Goal: Ask a question

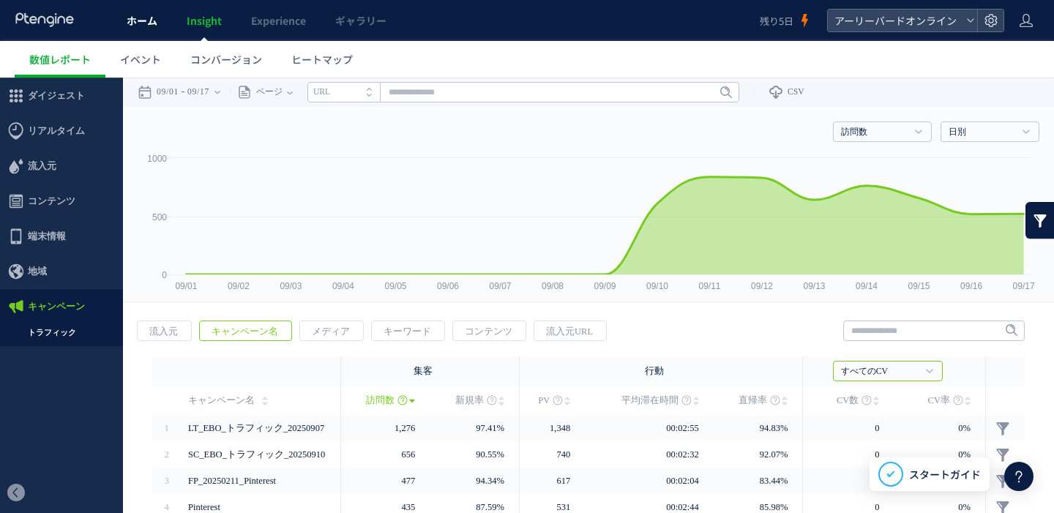
click at [145, 28] on link "ホーム" at bounding box center [142, 20] width 60 height 41
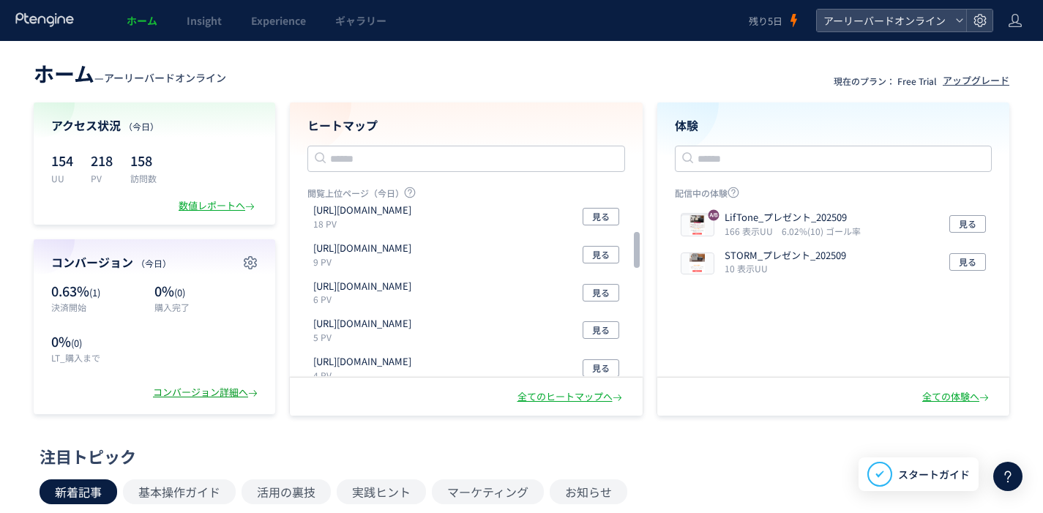
click at [192, 391] on div "コンバージョン詳細へ" at bounding box center [207, 393] width 108 height 14
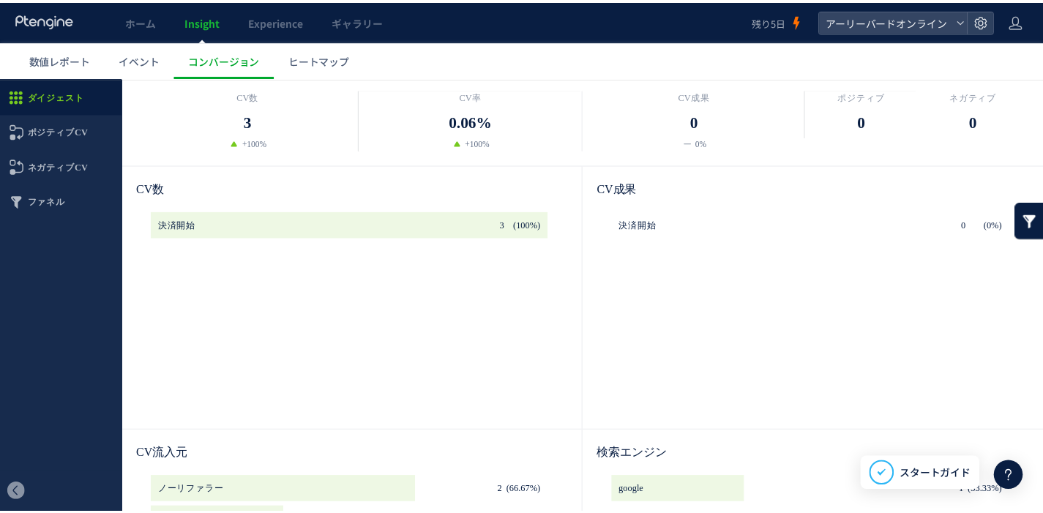
scroll to position [43, 0]
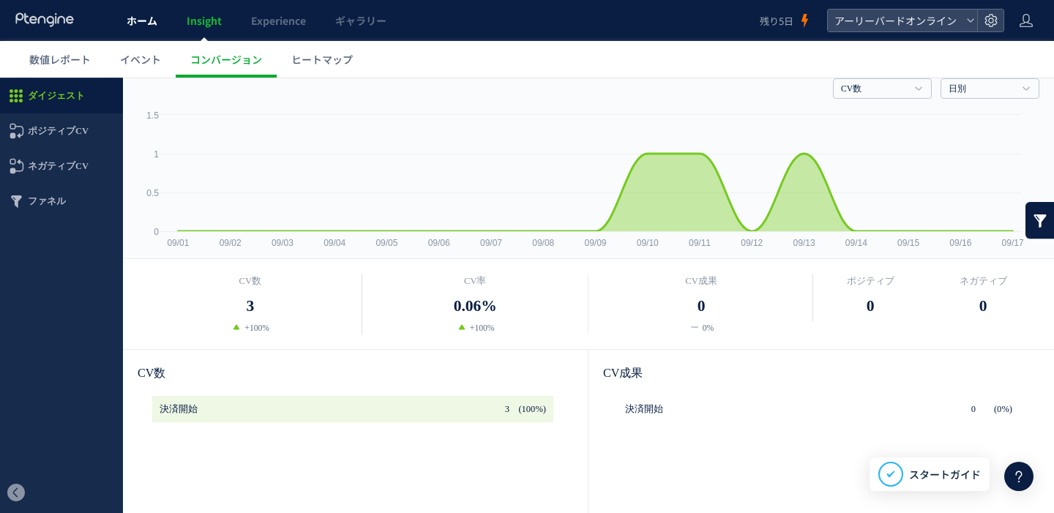
click at [138, 18] on span "ホーム" at bounding box center [142, 20] width 31 height 15
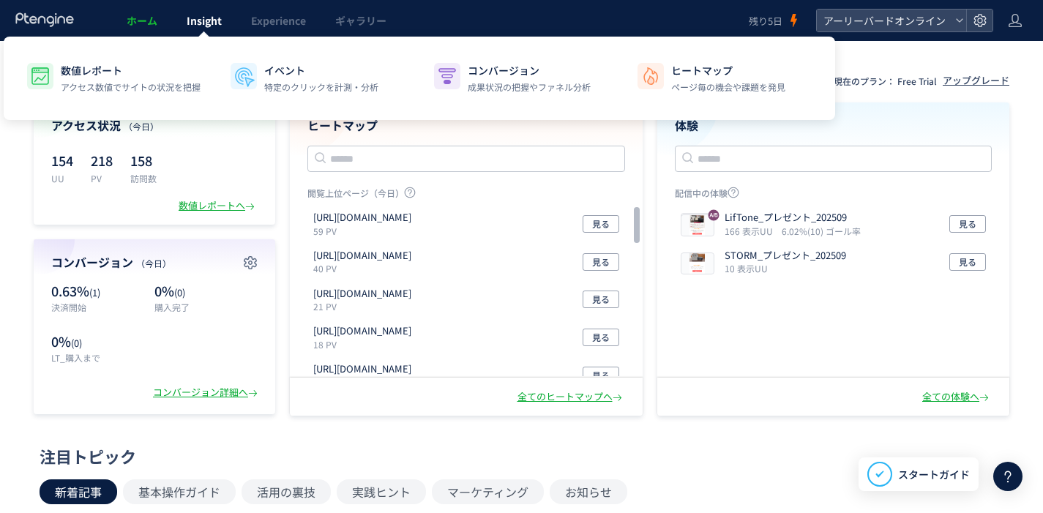
click at [206, 23] on span "Insight" at bounding box center [204, 20] width 35 height 15
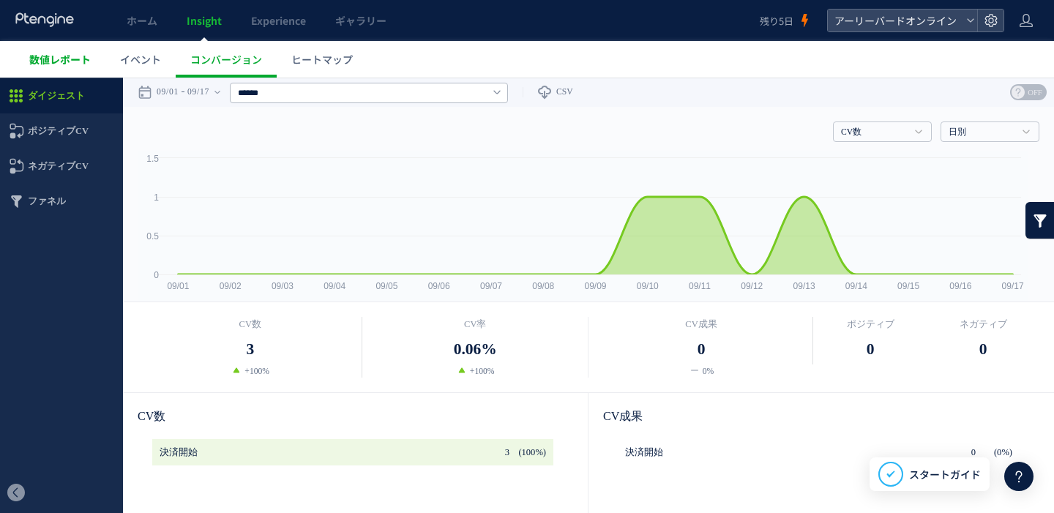
click at [89, 64] on span "数値レポート" at bounding box center [59, 59] width 61 height 15
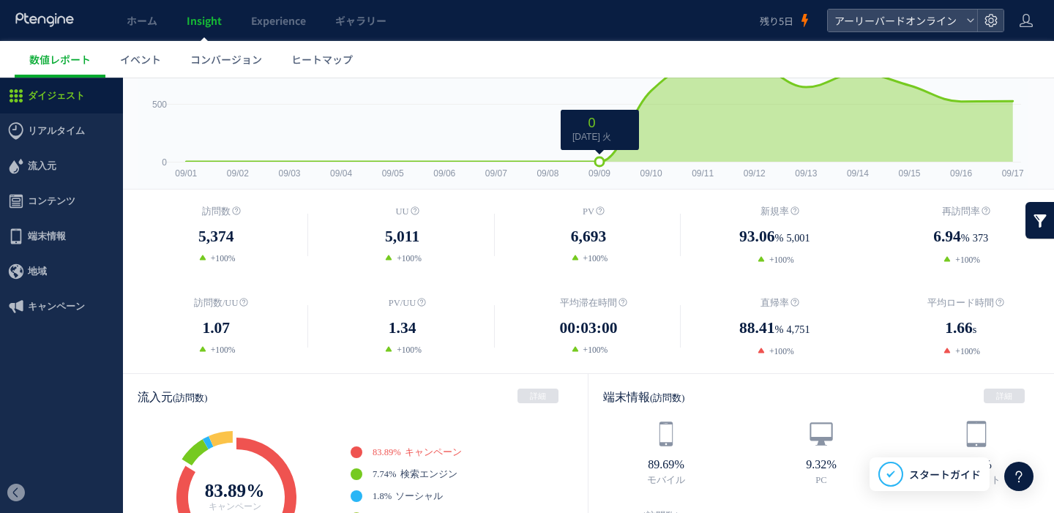
scroll to position [319, 0]
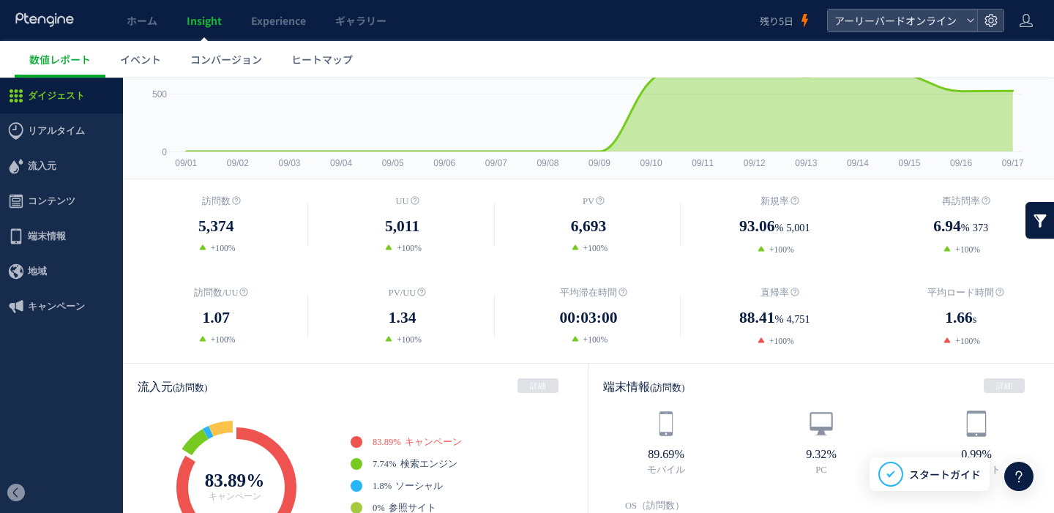
click at [1023, 473] on icon at bounding box center [1019, 477] width 18 height 18
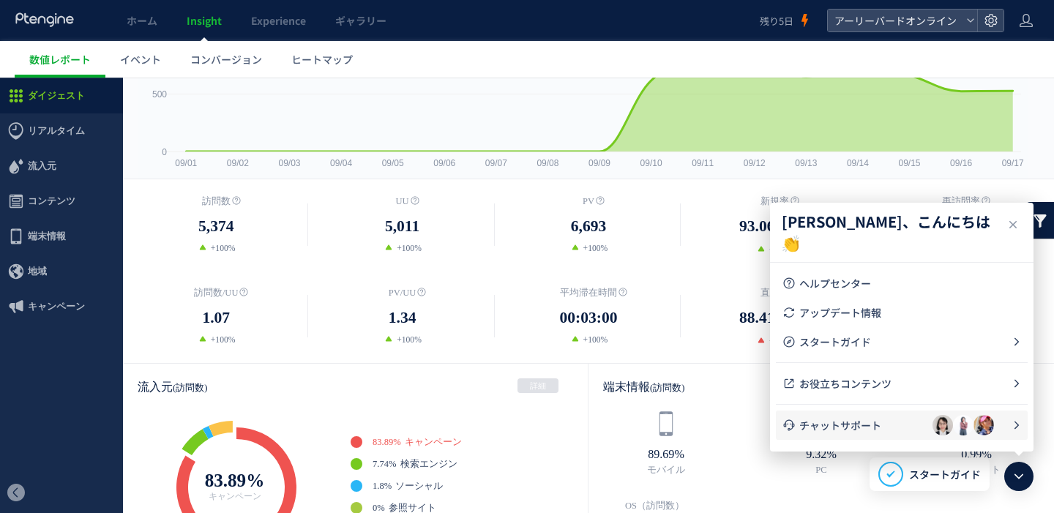
click at [866, 429] on span "チャットサポート" at bounding box center [865, 425] width 133 height 15
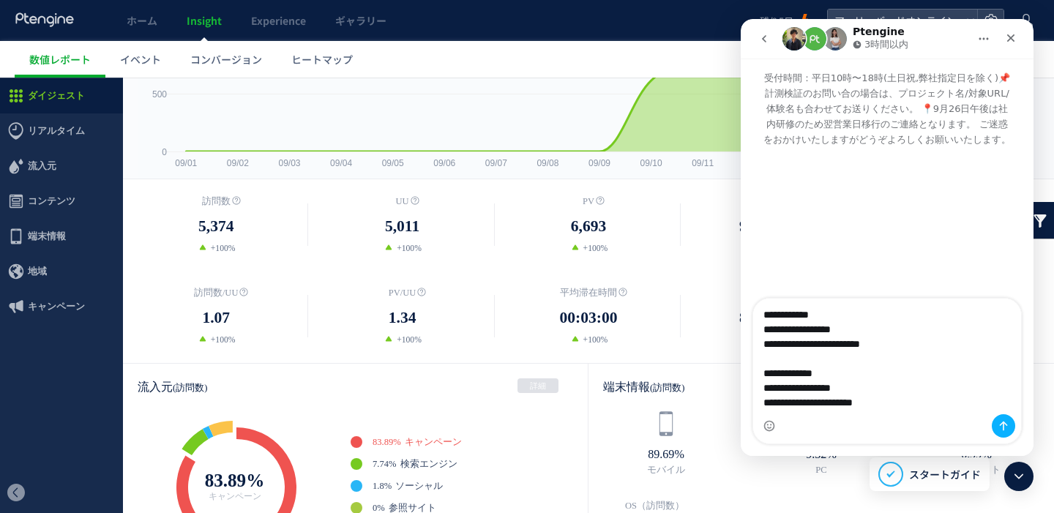
scroll to position [521, 0]
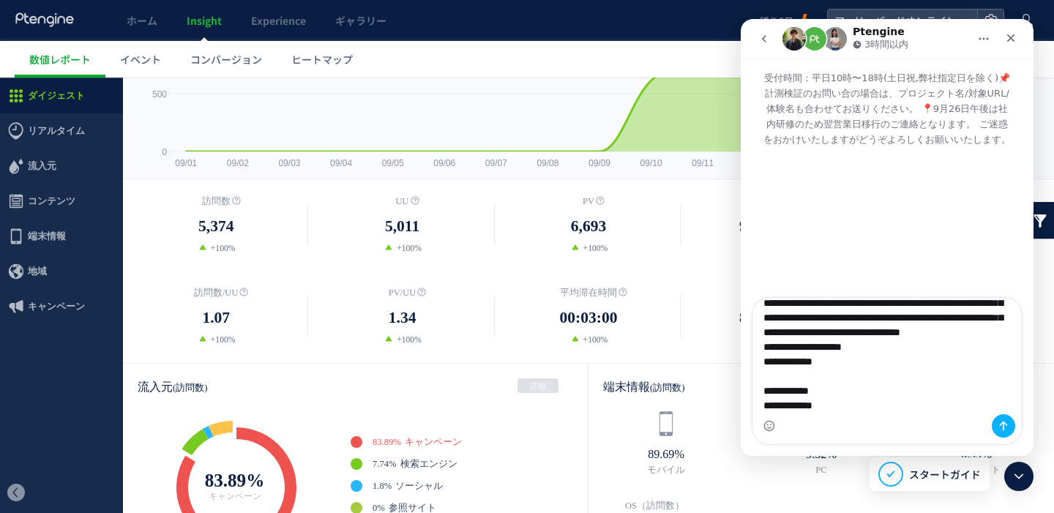
type textarea "**********"
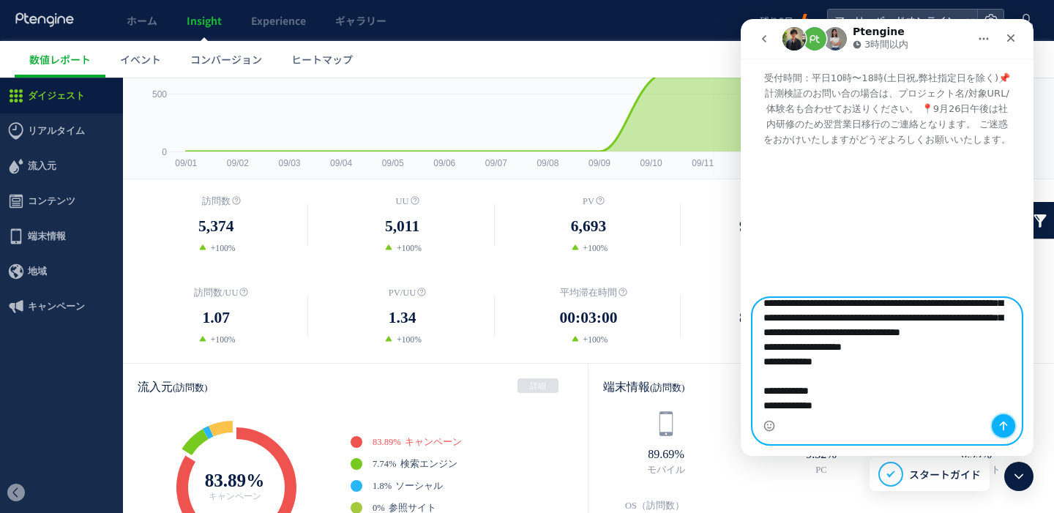
click at [1010, 426] on button "メッセージを送信…" at bounding box center [1002, 425] width 23 height 23
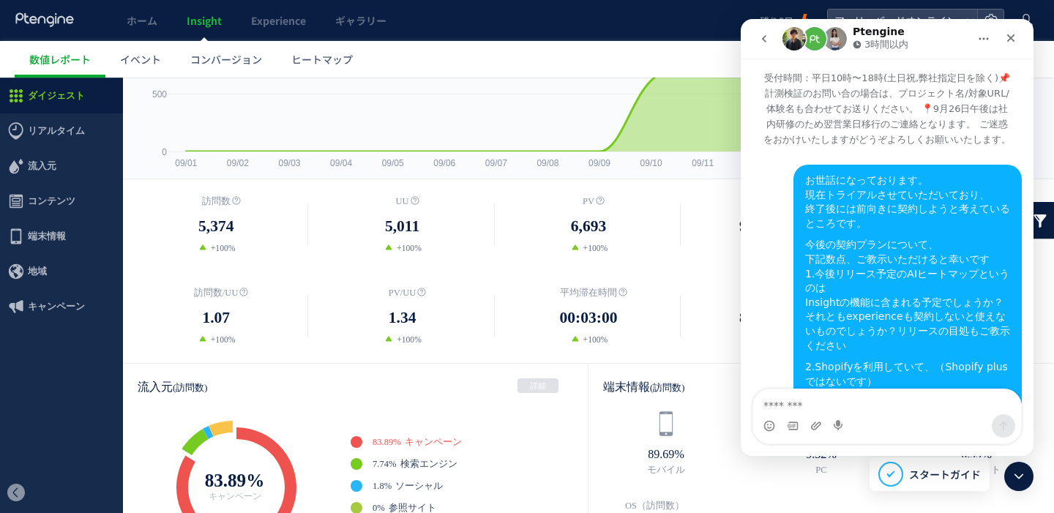
scroll to position [510, 0]
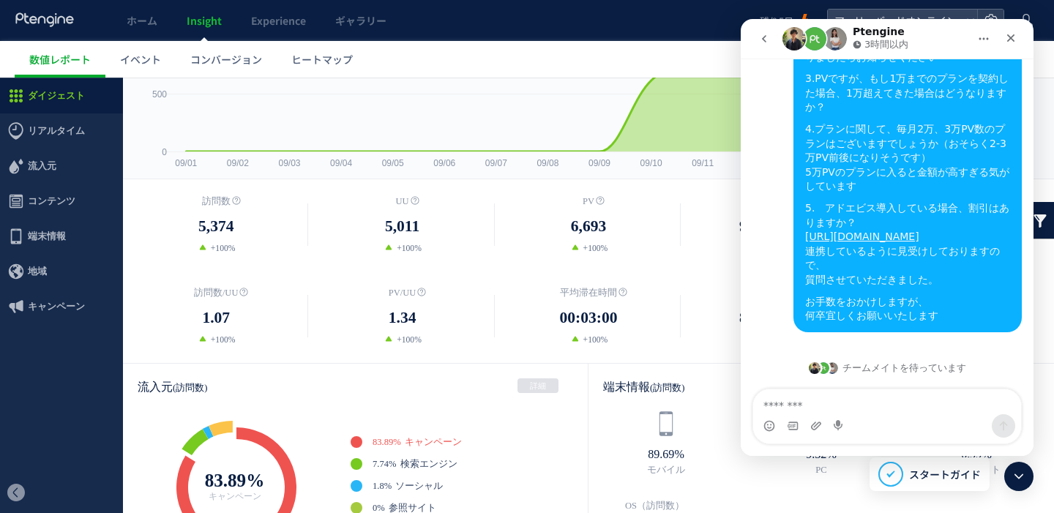
click at [249, 71] on link "コンバージョン" at bounding box center [226, 59] width 101 height 37
